Goal: Information Seeking & Learning: Learn about a topic

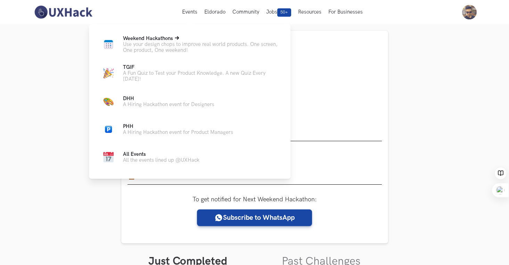
click at [192, 45] on p "Use your design chops to improve real world products. One screen, One product, …" at bounding box center [201, 47] width 156 height 12
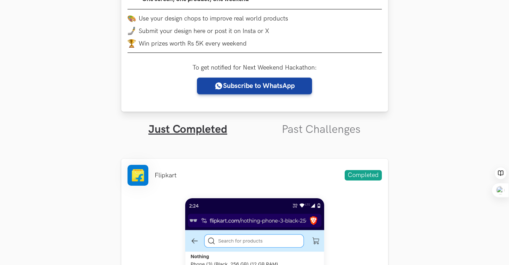
scroll to position [147, 0]
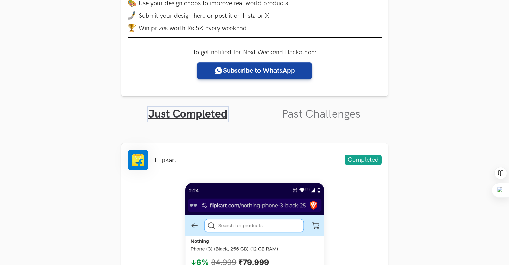
click at [207, 114] on link "Just Completed" at bounding box center [187, 114] width 79 height 14
click at [220, 114] on link "Just Completed" at bounding box center [187, 114] width 79 height 14
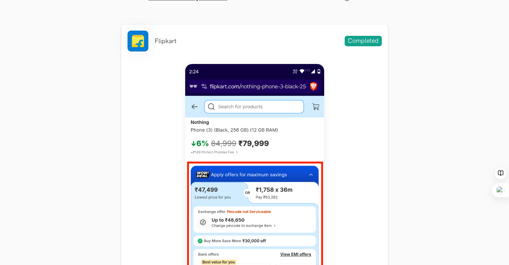
scroll to position [267, 0]
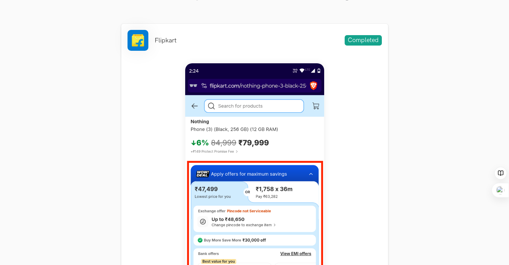
click at [282, 134] on img at bounding box center [254, 217] width 139 height 309
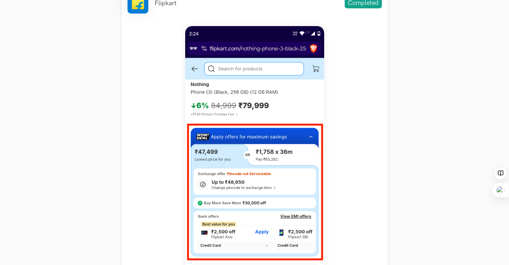
scroll to position [0, 0]
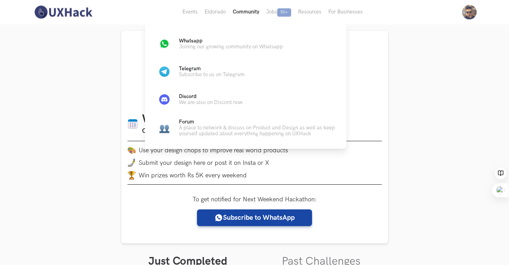
click at [242, 14] on button "Community" at bounding box center [245, 12] width 33 height 24
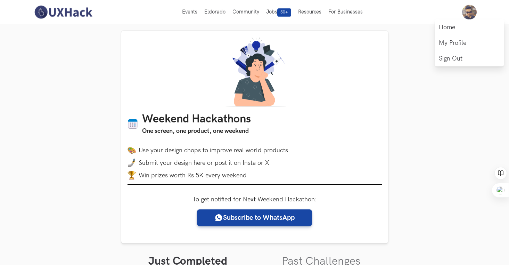
click at [467, 10] on img at bounding box center [469, 12] width 15 height 15
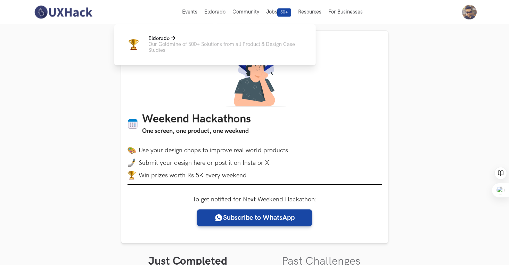
click at [207, 41] on p "Eldorado" at bounding box center [226, 38] width 156 height 6
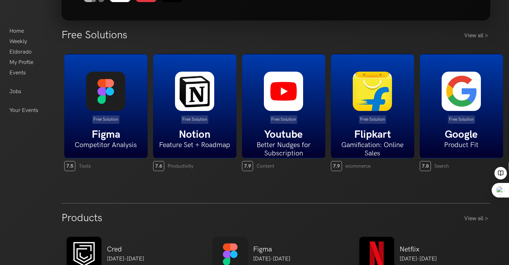
scroll to position [136, 0]
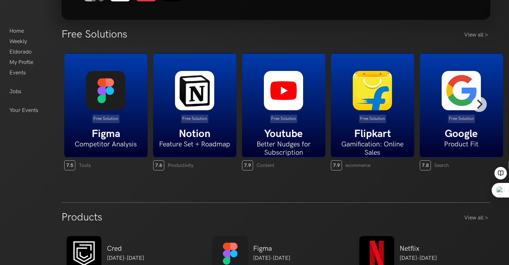
click at [367, 106] on img at bounding box center [372, 90] width 39 height 39
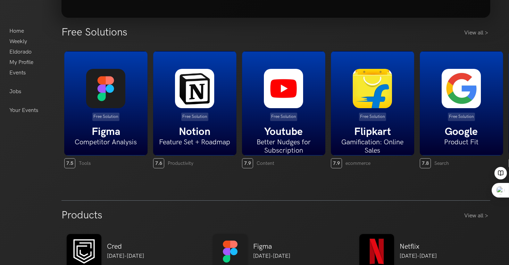
scroll to position [0, 0]
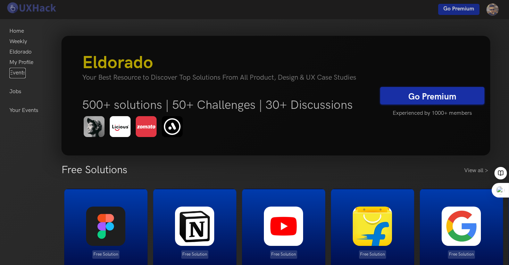
click at [23, 73] on link "Events" at bounding box center [17, 73] width 16 height 10
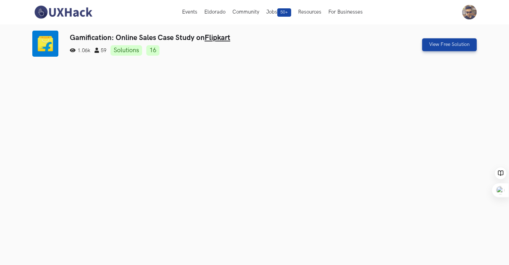
click at [74, 12] on img at bounding box center [63, 12] width 62 height 15
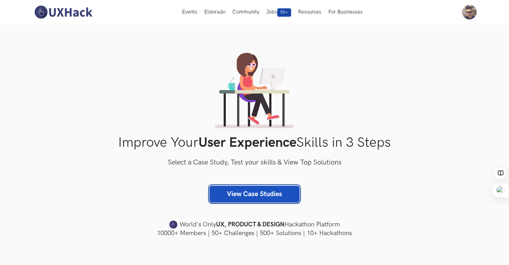
click at [242, 195] on link "View Case Studies" at bounding box center [255, 194] width 90 height 17
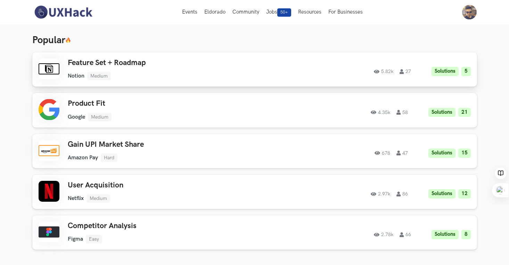
scroll to position [21, 0]
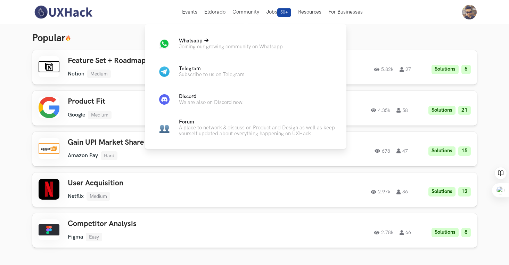
click at [246, 44] on p "Joining our growing community on Whatsapp" at bounding box center [231, 47] width 104 height 6
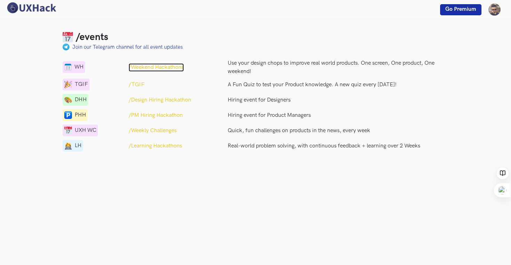
click at [158, 67] on p "/Weekend Hackathons" at bounding box center [156, 67] width 55 height 8
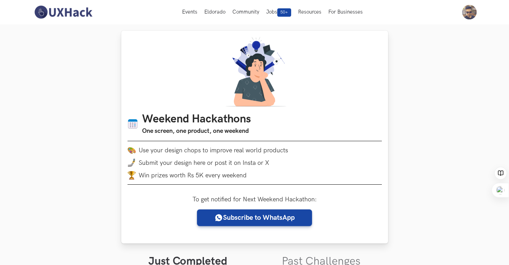
click at [262, 84] on img at bounding box center [254, 72] width 67 height 70
drag, startPoint x: 217, startPoint y: 121, endPoint x: 215, endPoint y: 130, distance: 8.8
click at [217, 121] on h1 "Weekend Hackathons" at bounding box center [196, 120] width 109 height 14
click at [213, 140] on div "Weekend Hackathons One screen, one product, one weekend Use your design chops t…" at bounding box center [255, 151] width 254 height 77
click at [213, 172] on li "Win prizes worth Rs 5K every weekend" at bounding box center [255, 175] width 254 height 8
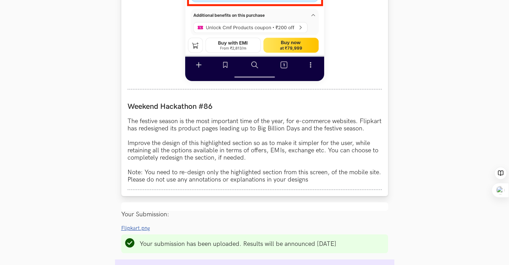
click at [224, 151] on p "The festive season is the most important time of the year, for e-commerce websi…" at bounding box center [255, 150] width 254 height 66
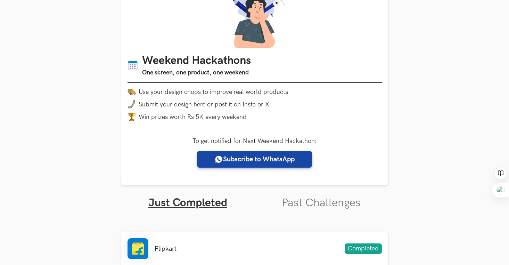
scroll to position [72, 0]
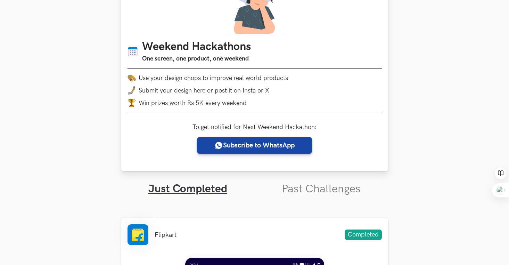
click at [242, 165] on div "Weekend Hackathons One screen, one product, one weekend Use your design chops t…" at bounding box center [254, 64] width 267 height 213
click at [318, 185] on link "Past Challenges" at bounding box center [321, 189] width 79 height 14
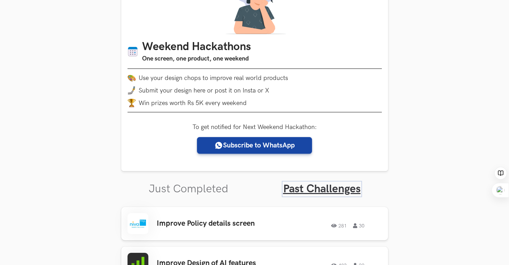
scroll to position [73, 0]
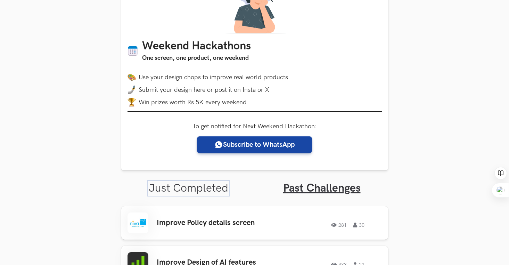
click at [203, 183] on link "Just Completed" at bounding box center [189, 188] width 80 height 14
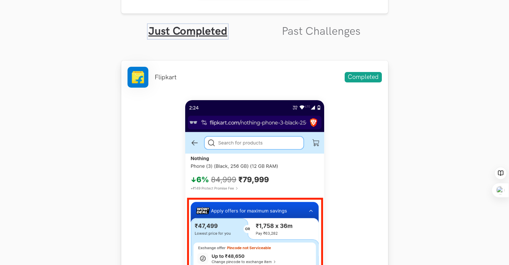
scroll to position [257, 0]
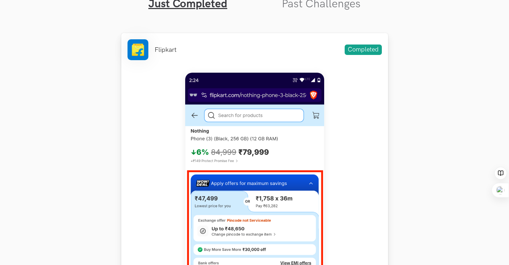
click at [157, 49] on li "Flipkart" at bounding box center [166, 49] width 22 height 7
click at [362, 83] on div at bounding box center [255, 228] width 254 height 324
click at [333, 149] on div at bounding box center [255, 228] width 254 height 324
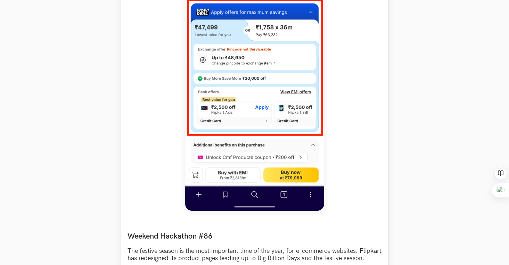
scroll to position [434, 0]
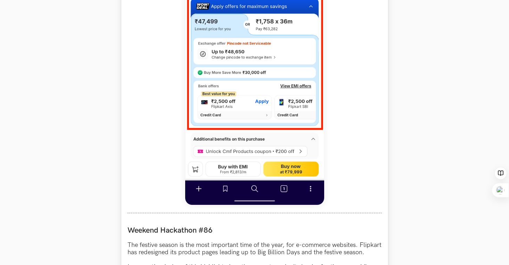
click at [347, 157] on div at bounding box center [255, 51] width 254 height 324
click at [274, 178] on img at bounding box center [254, 50] width 139 height 309
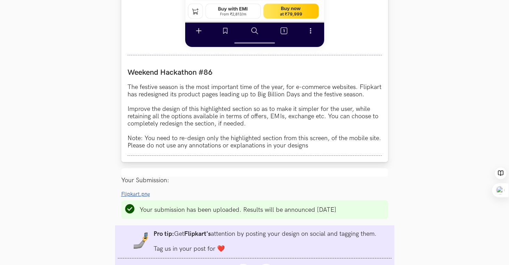
scroll to position [612, 0]
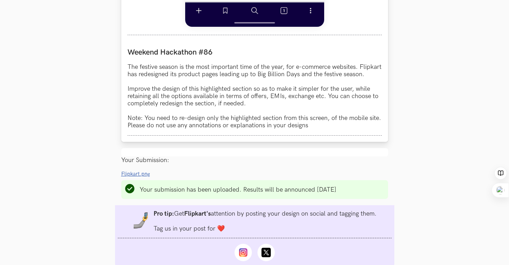
click at [295, 90] on p "The festive season is the most important time of the year, for e-commerce websi…" at bounding box center [255, 96] width 254 height 66
click at [172, 104] on p "The festive season is the most important time of the year, for e-commerce websi…" at bounding box center [255, 96] width 254 height 66
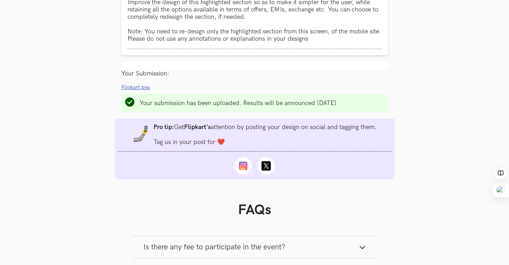
click at [132, 90] on span "Flipkart.png" at bounding box center [135, 87] width 29 height 6
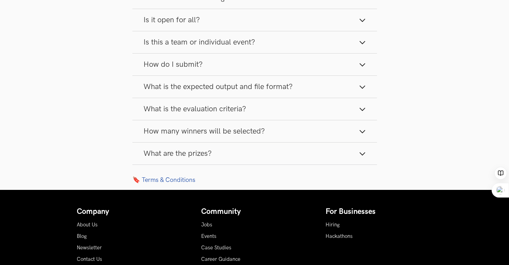
scroll to position [960, 0]
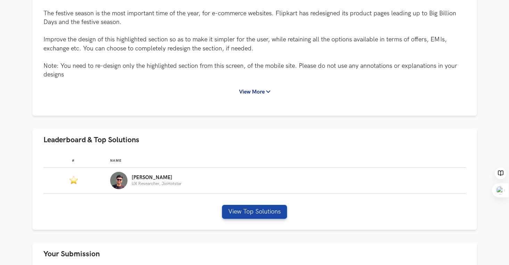
scroll to position [146, 0]
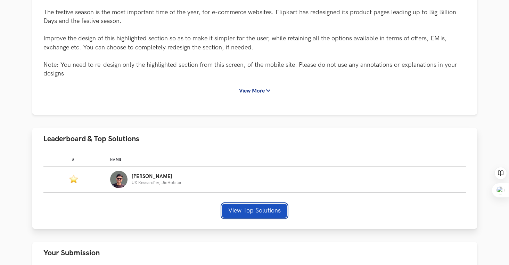
click at [272, 210] on button "View Top Solutions" at bounding box center [254, 211] width 65 height 14
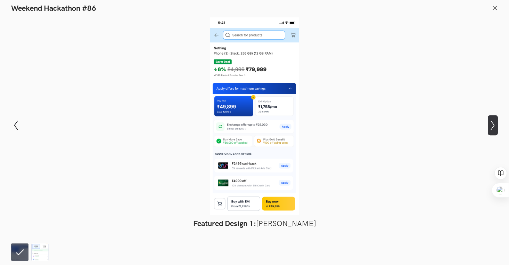
click at [494, 124] on icon "Show next slide" at bounding box center [493, 125] width 10 height 10
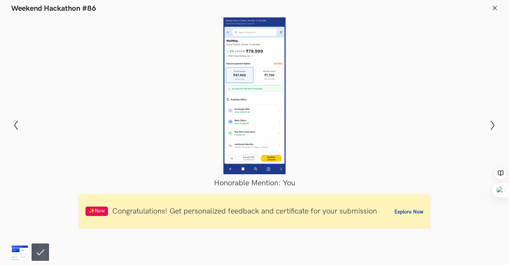
scroll to position [242, 0]
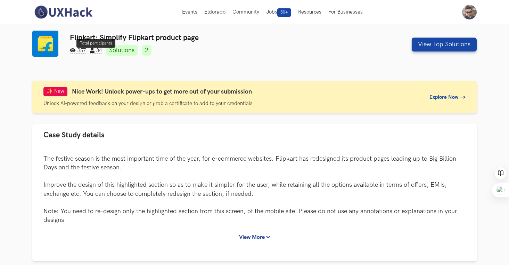
click at [102, 50] on span "34" at bounding box center [96, 51] width 12 height 6
click at [84, 49] on span "357" at bounding box center [78, 51] width 16 height 6
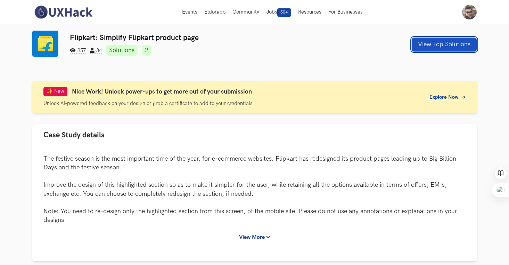
click at [441, 48] on button "View Top Solutions" at bounding box center [444, 45] width 65 height 14
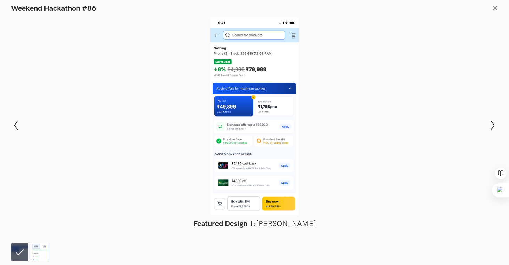
click at [496, 5] on icon at bounding box center [495, 8] width 6 height 6
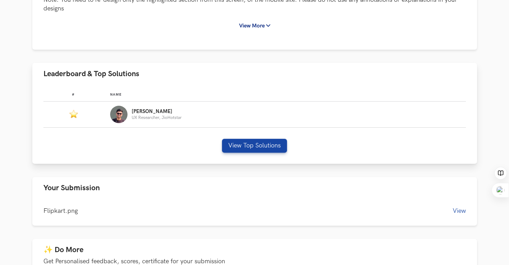
scroll to position [233, 0]
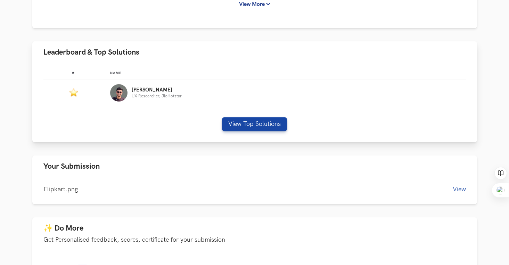
click at [146, 91] on p "[PERSON_NAME]" at bounding box center [157, 90] width 50 height 6
click at [106, 53] on span "Leaderboard & Top Solutions" at bounding box center [91, 52] width 96 height 9
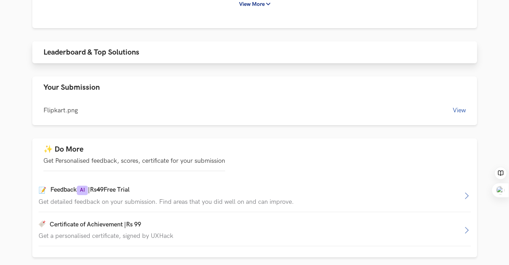
click at [104, 53] on span "Leaderboard & Top Solutions" at bounding box center [91, 52] width 96 height 9
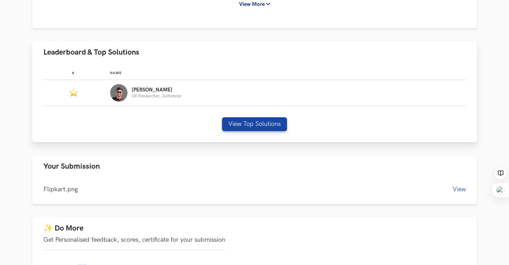
click at [72, 93] on img "Leaderboard" at bounding box center [74, 92] width 8 height 9
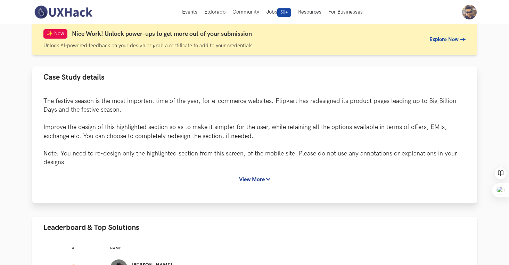
scroll to position [57, 0]
click at [249, 180] on button "View More" at bounding box center [255, 179] width 44 height 13
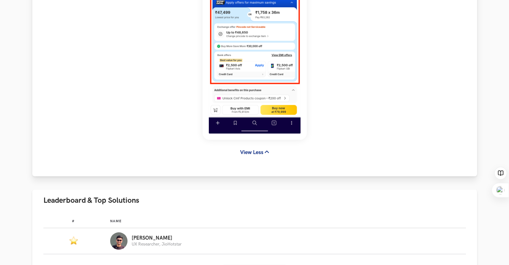
scroll to position [407, 0]
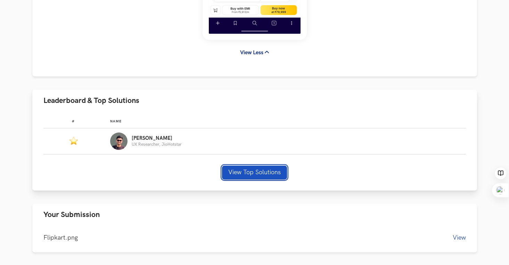
click at [259, 175] on button "View Top Solutions" at bounding box center [254, 172] width 65 height 14
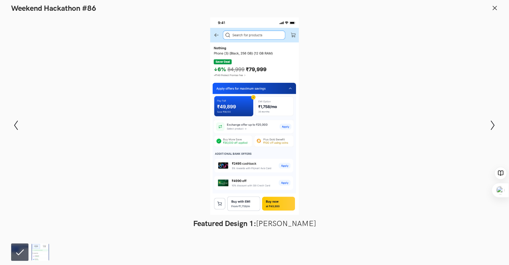
click at [39, 250] on img at bounding box center [40, 251] width 17 height 17
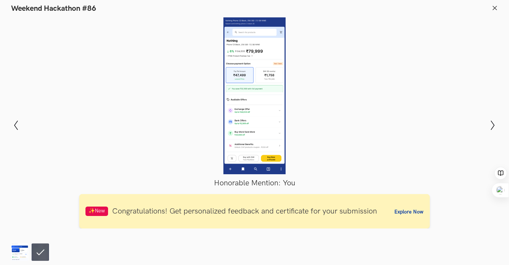
scroll to position [457, 0]
click at [14, 120] on button "Show previous slide" at bounding box center [16, 125] width 10 height 20
